Goal: Task Accomplishment & Management: Manage account settings

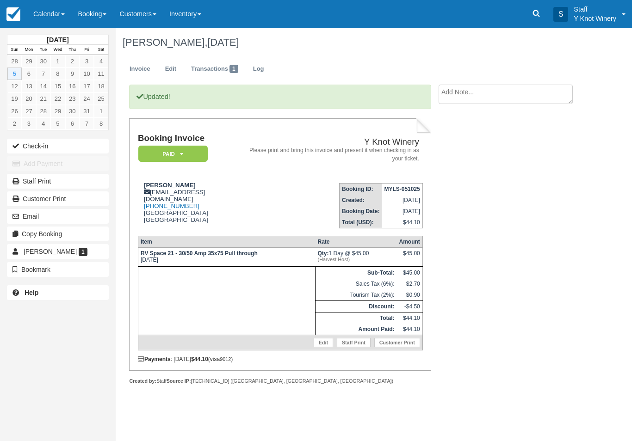
click at [41, 14] on link "Calendar" at bounding box center [49, 14] width 44 height 28
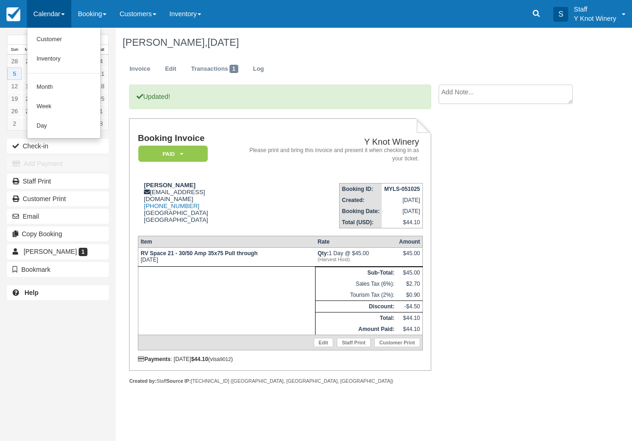
click at [48, 48] on link "Customer" at bounding box center [63, 39] width 73 height 19
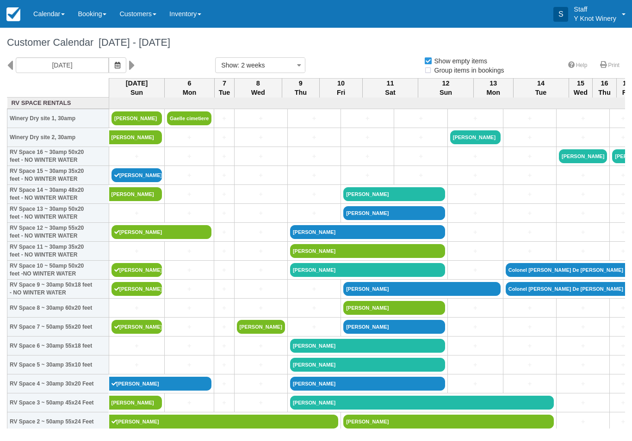
select select
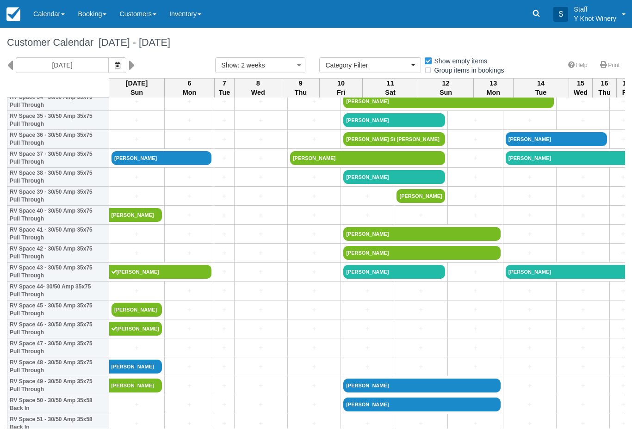
scroll to position [682, 0]
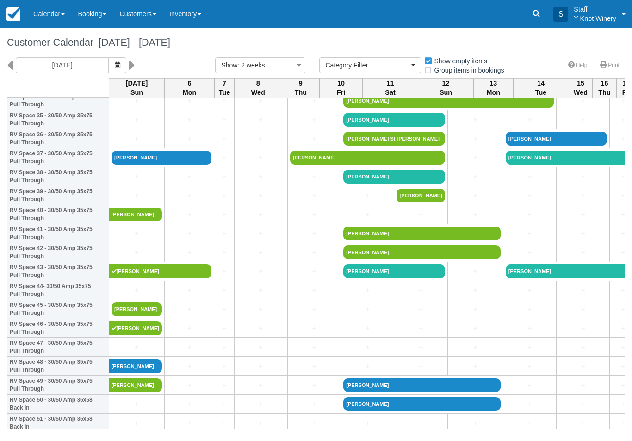
click at [137, 317] on link "[PERSON_NAME]" at bounding box center [137, 310] width 50 height 14
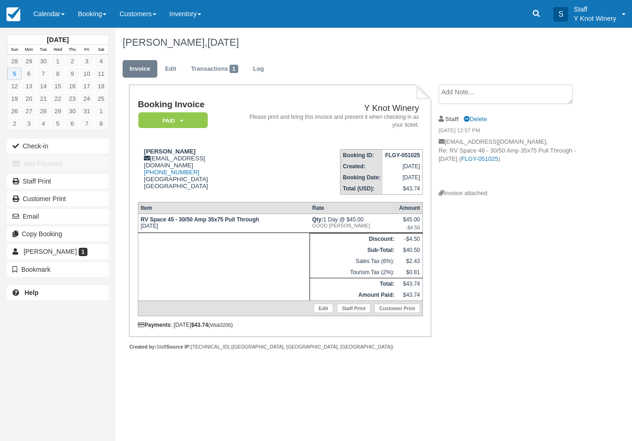
click at [44, 19] on link "Calendar" at bounding box center [49, 14] width 44 height 28
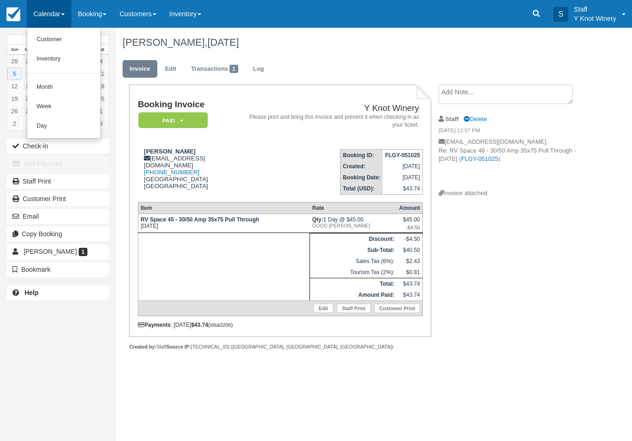
click at [56, 37] on link "Customer" at bounding box center [63, 39] width 73 height 19
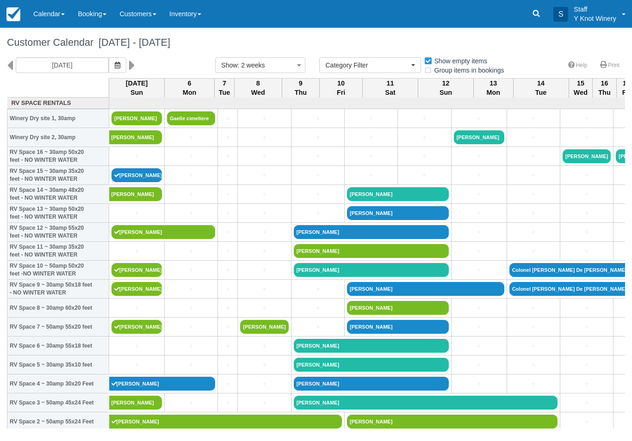
select select
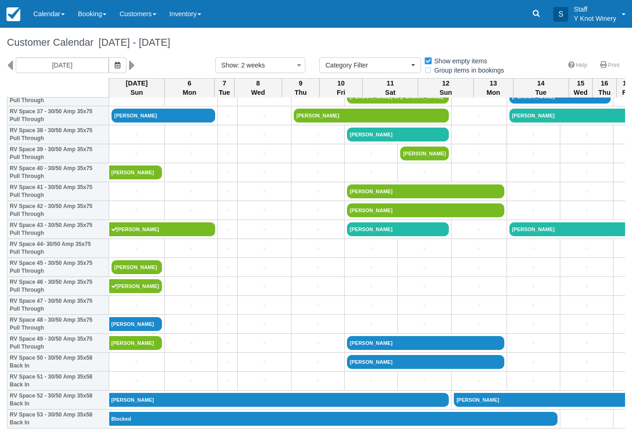
scroll to position [724, 0]
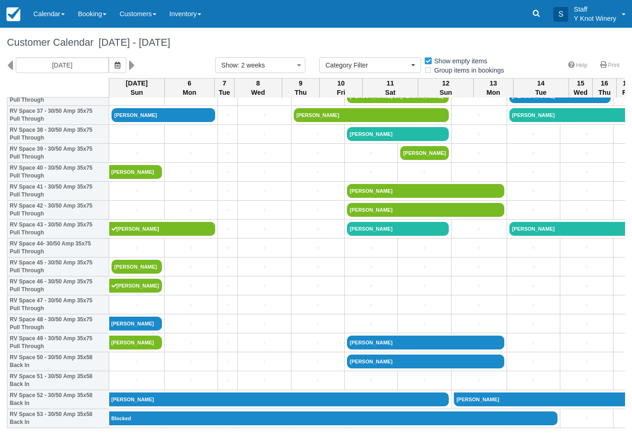
click at [109, 71] on button "button" at bounding box center [118, 65] width 18 height 16
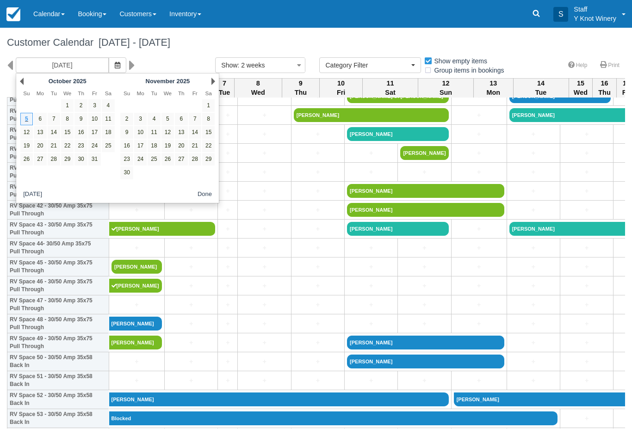
click at [107, 109] on link "4" at bounding box center [108, 105] width 12 height 12
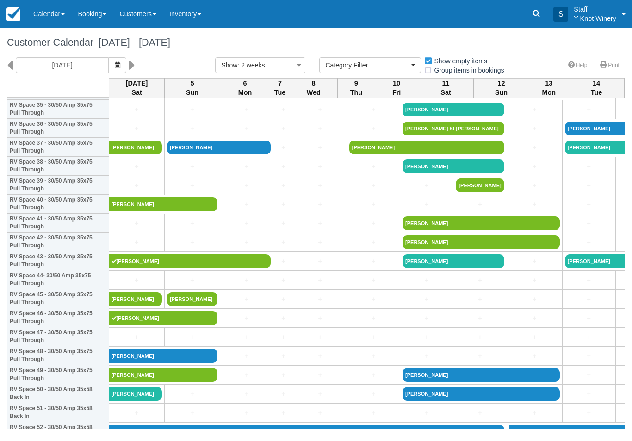
scroll to position [692, 0]
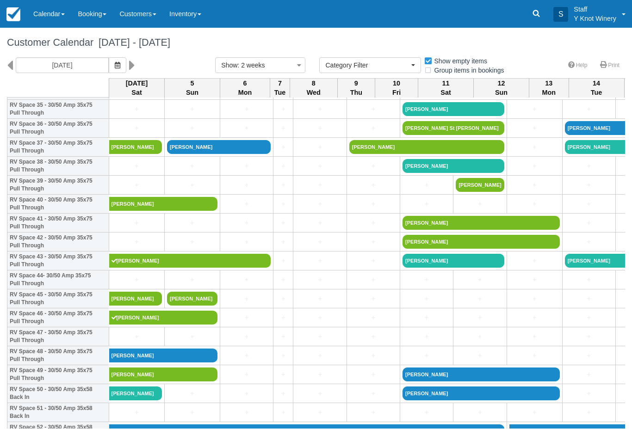
click at [115, 62] on icon "button" at bounding box center [118, 65] width 6 height 6
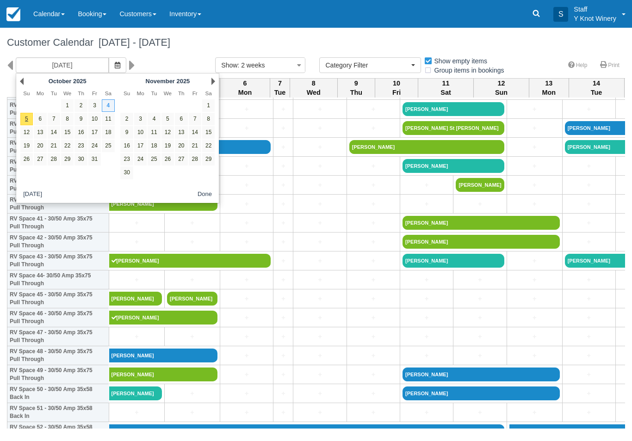
click at [23, 120] on link "5" at bounding box center [26, 119] width 12 height 12
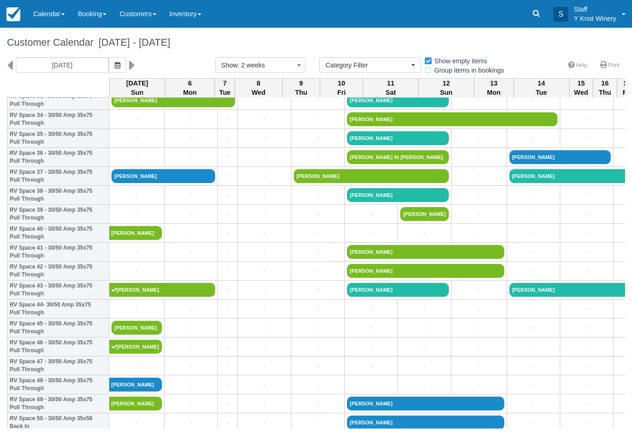
scroll to position [664, 0]
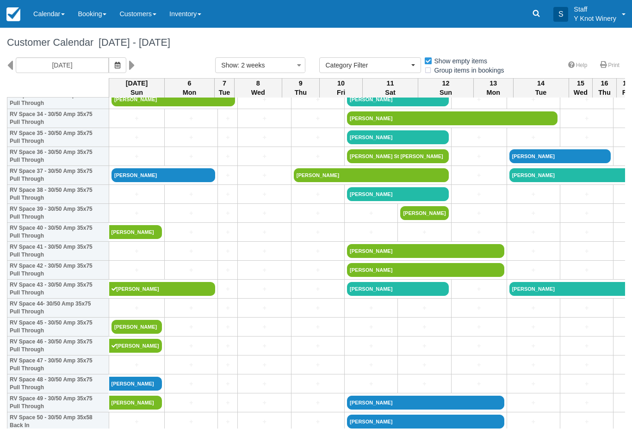
click at [115, 67] on icon "button" at bounding box center [118, 65] width 6 height 6
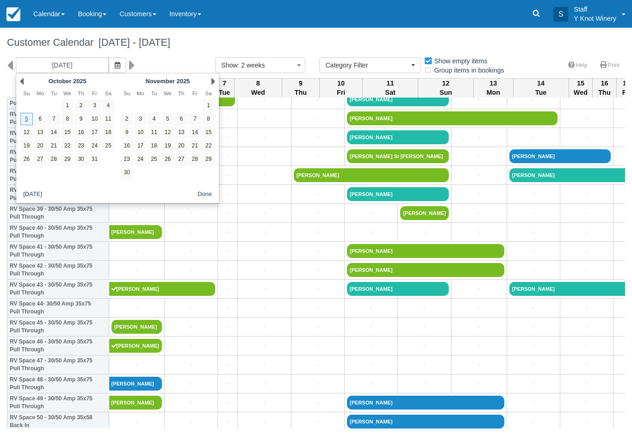
click at [102, 106] on link "4" at bounding box center [108, 105] width 12 height 12
type input "10/04/25"
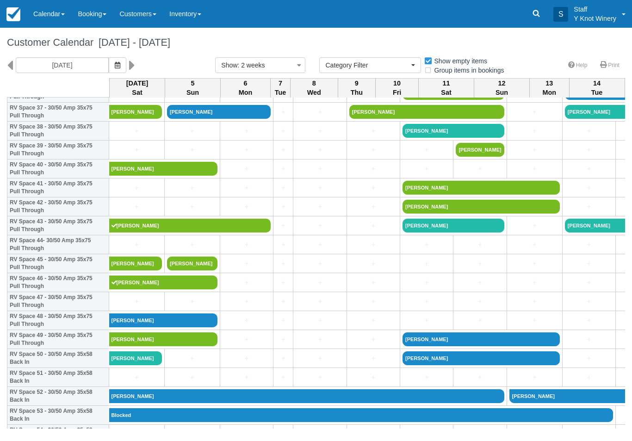
scroll to position [727, 0]
click at [191, 271] on link "[PERSON_NAME]" at bounding box center [192, 264] width 50 height 14
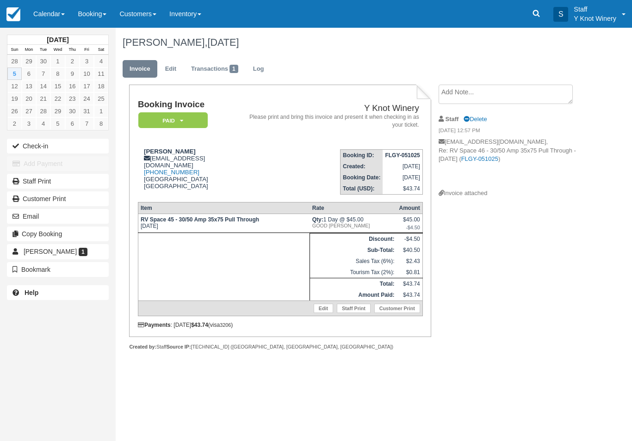
click at [320, 312] on link "Edit" at bounding box center [323, 308] width 19 height 9
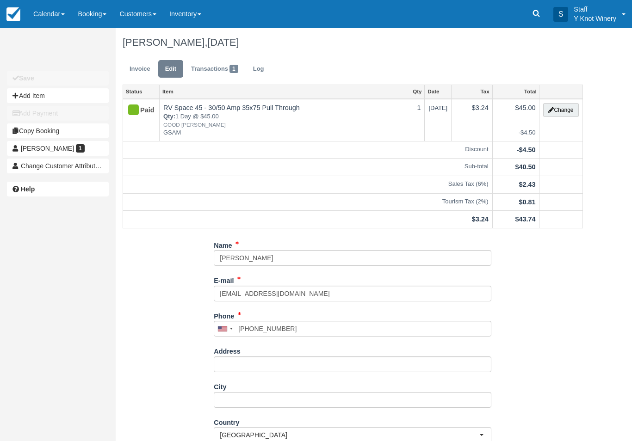
click at [564, 113] on button "Change" at bounding box center [560, 110] width 35 height 14
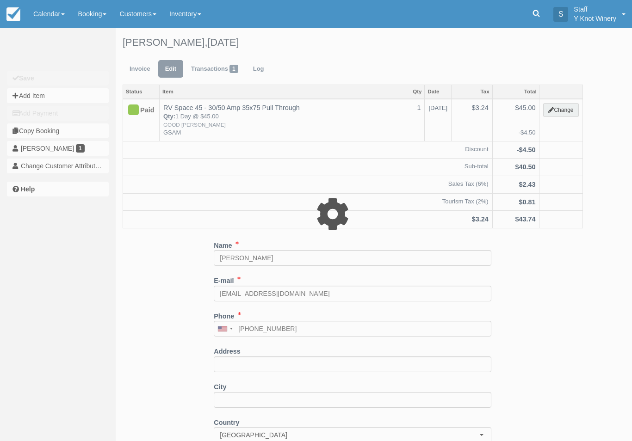
type input "45.00"
type input "GSAM"
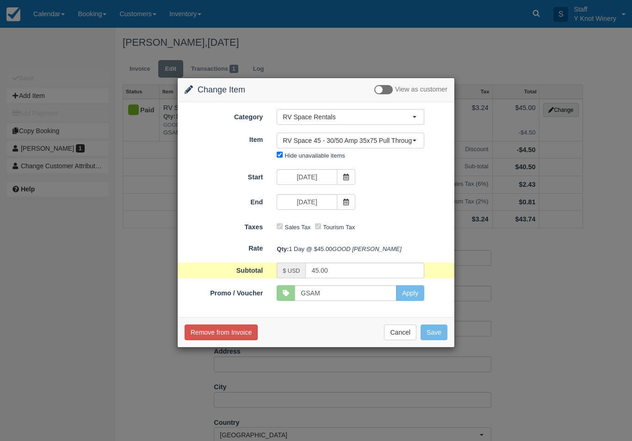
click at [411, 139] on span "RV Space 45 - 30/50 Amp 35x75 Pull Through" at bounding box center [348, 140] width 130 height 9
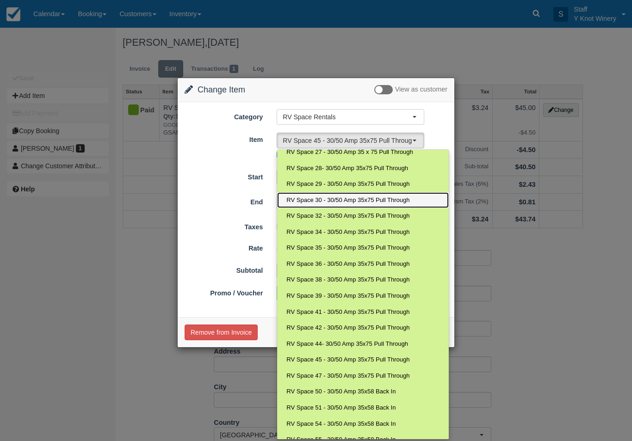
click at [365, 198] on span "RV Space 30 - 30/50 Amp 35x75 Pull Through" at bounding box center [347, 200] width 123 height 9
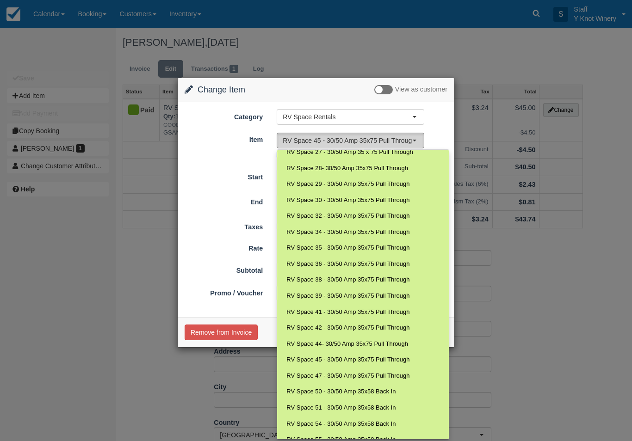
select select "82"
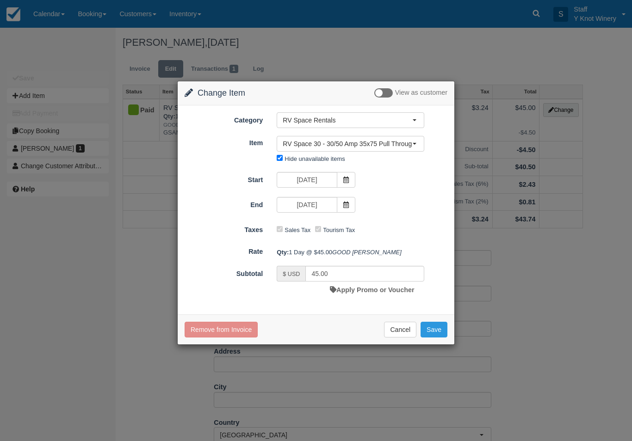
click at [437, 338] on button "Save" at bounding box center [434, 330] width 27 height 16
